Goal: Information Seeking & Learning: Check status

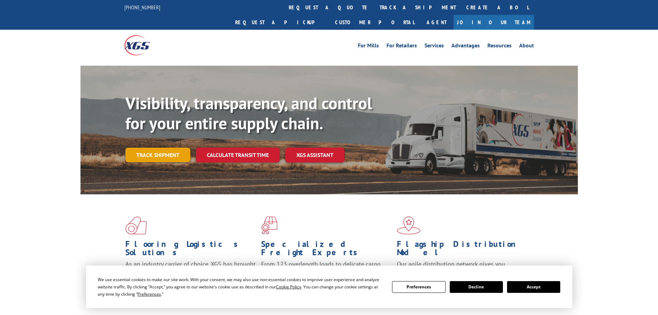
click at [163, 147] on link "Track shipment" at bounding box center [157, 154] width 65 height 14
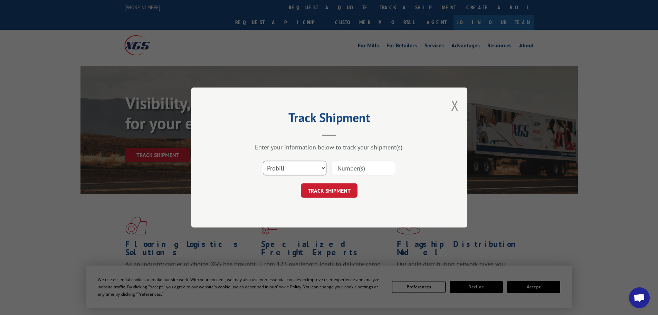
click at [318, 166] on select "Select category... Probill BOL PO" at bounding box center [295, 168] width 64 height 14
click at [356, 167] on input at bounding box center [363, 168] width 64 height 14
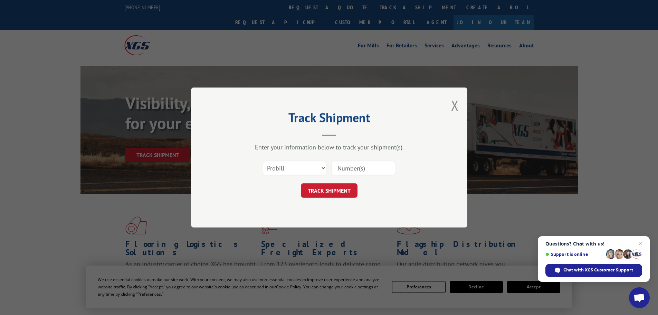
paste input "17470322"
type input "17470322"
click button "TRACK SHIPMENT" at bounding box center [329, 190] width 57 height 14
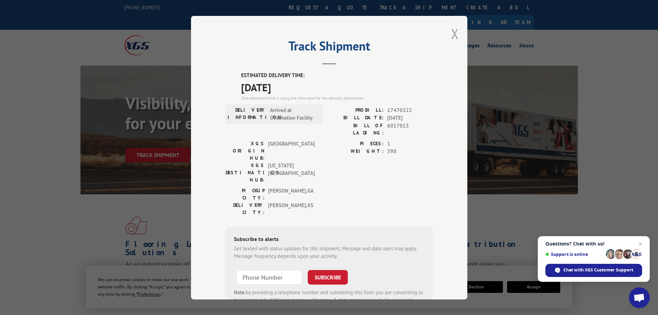
click at [452, 34] on button "Close modal" at bounding box center [455, 34] width 8 height 18
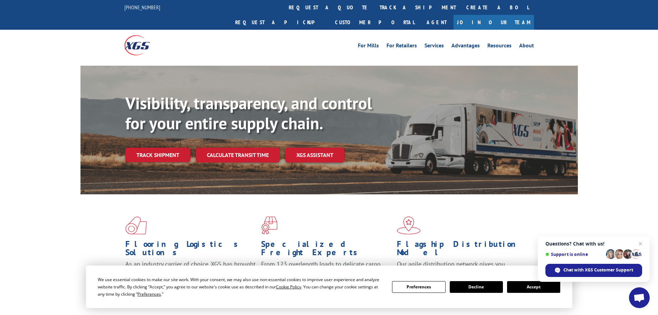
click at [155, 132] on div "Visibility, transparency, and control for your entire supply chain. Track shipm…" at bounding box center [351, 141] width 452 height 96
click at [156, 147] on link "Track shipment" at bounding box center [157, 154] width 65 height 14
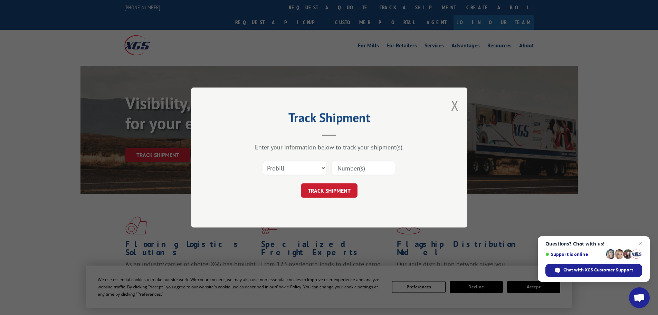
paste input "17229004"
type input "17229004"
click at [341, 186] on button "TRACK SHIPMENT" at bounding box center [329, 190] width 57 height 14
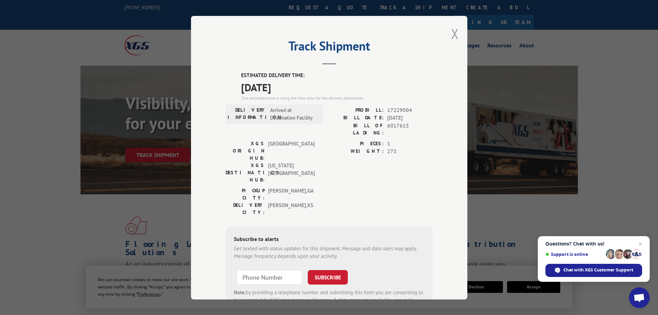
click at [452, 30] on button "Close modal" at bounding box center [455, 34] width 8 height 18
